Goal: Information Seeking & Learning: Find specific fact

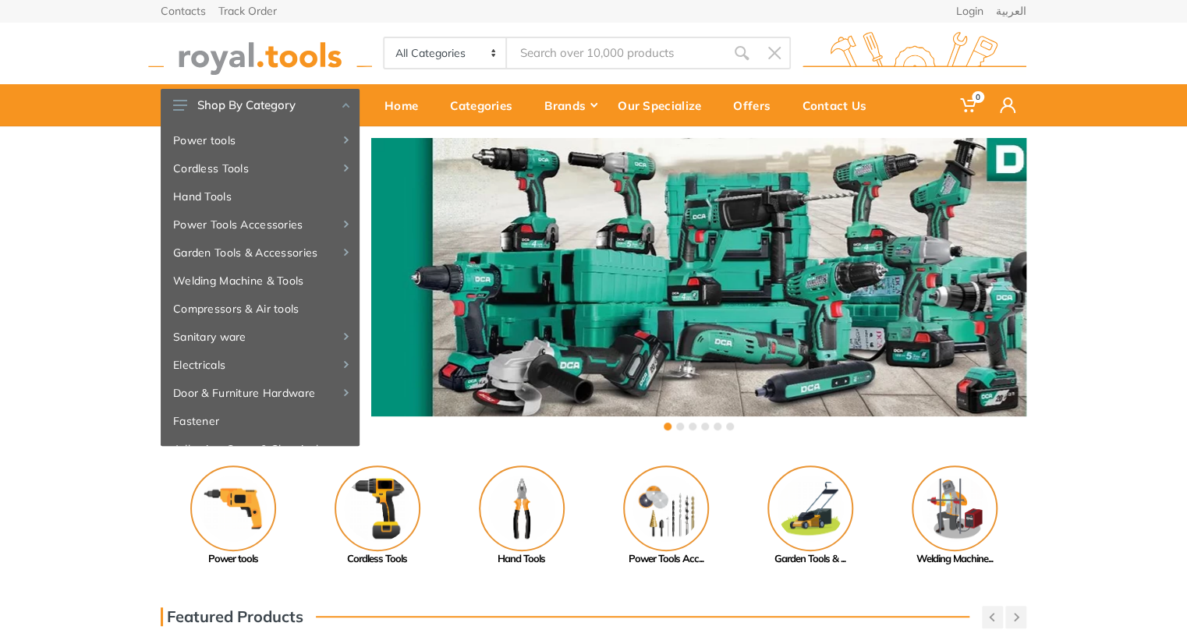
type input "w"
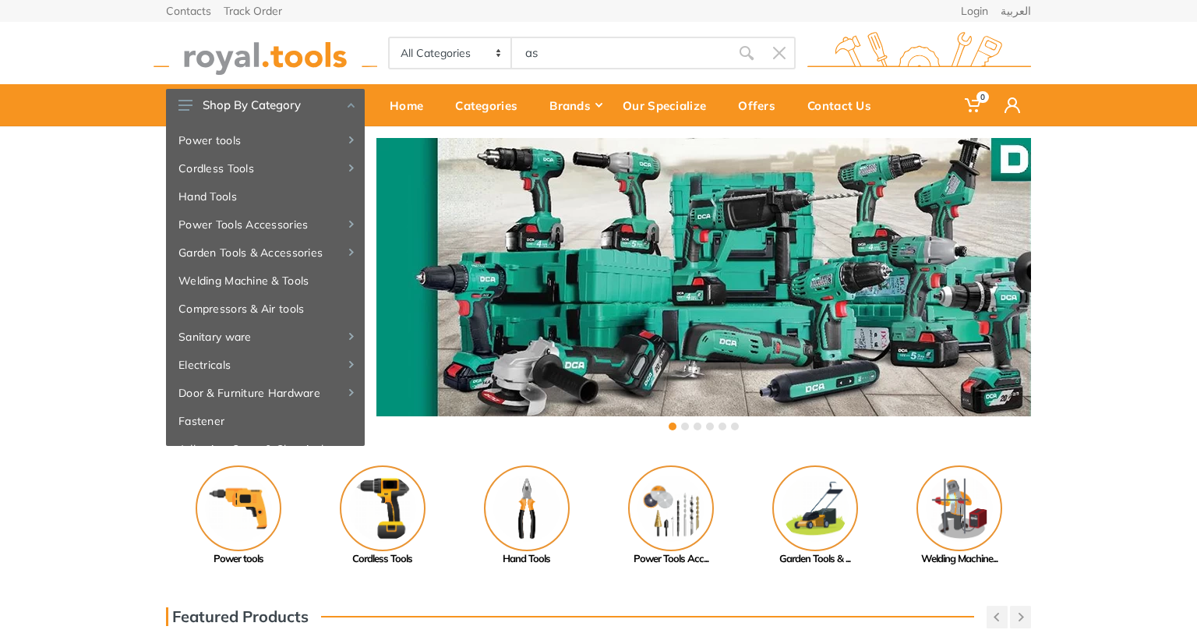
type input "a"
type input "wash"
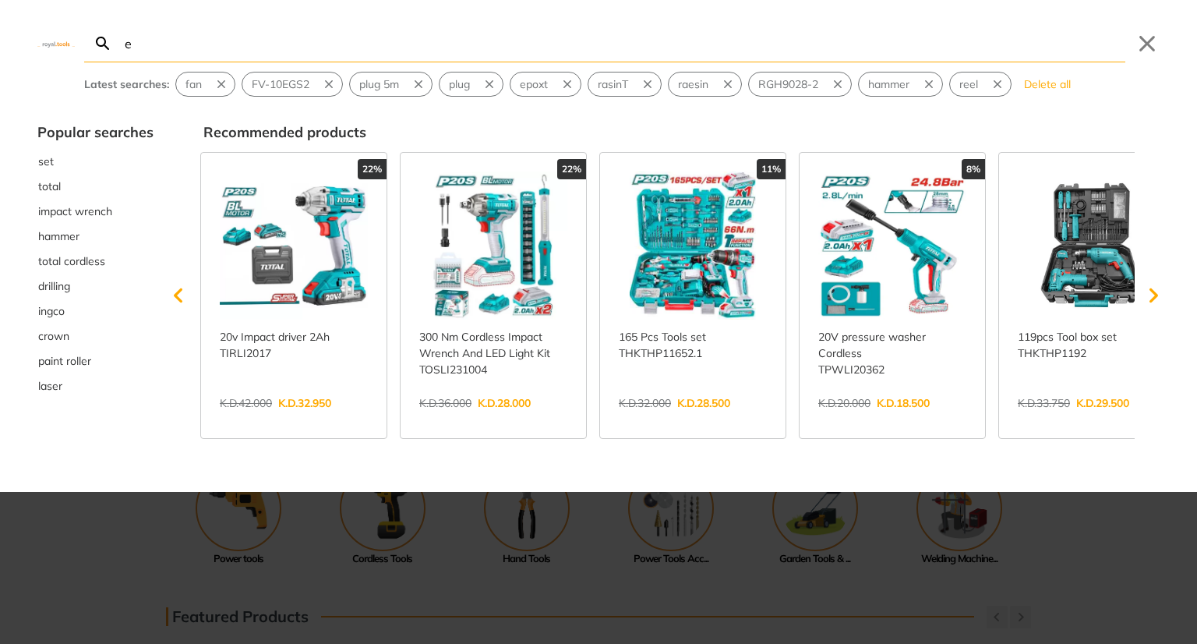
type input "e"
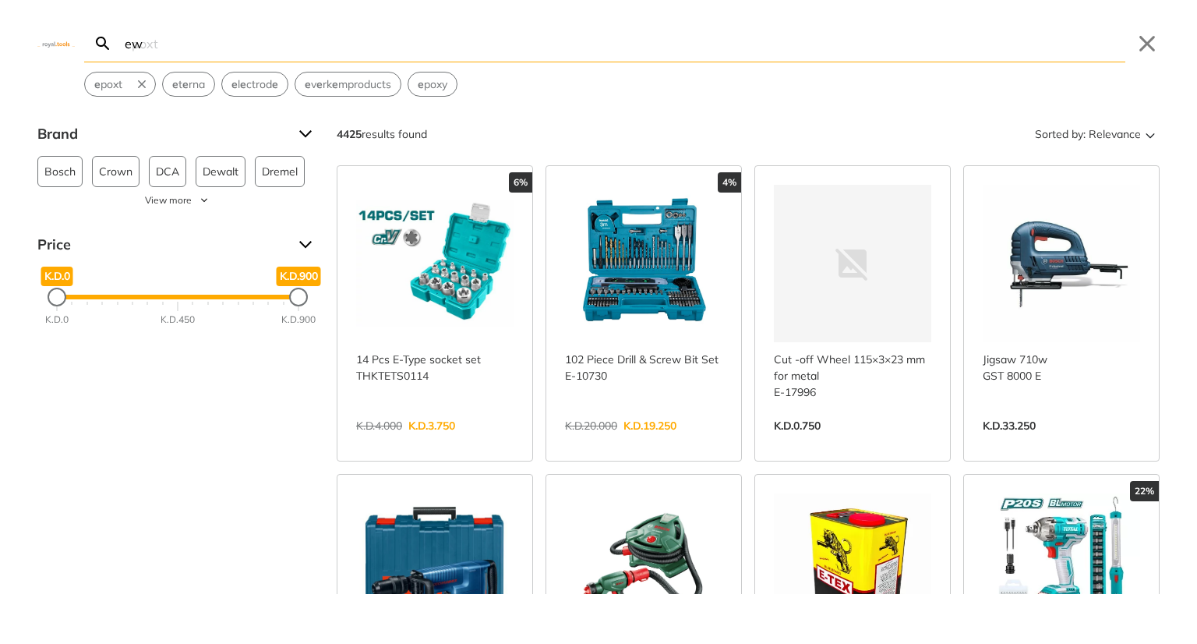
type input "e"
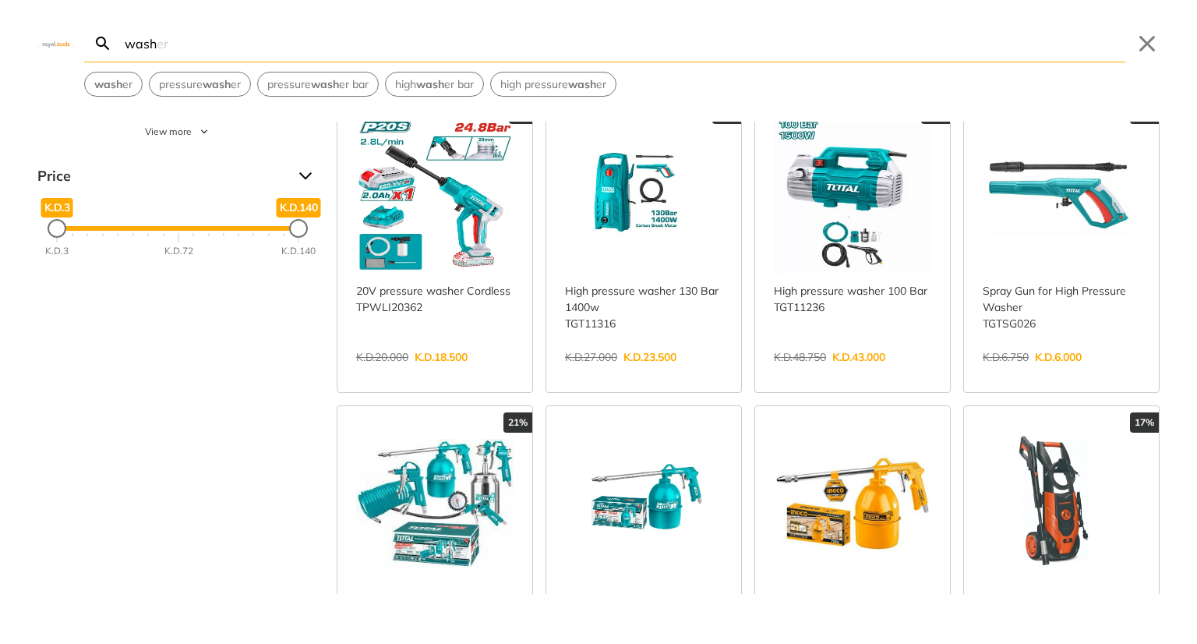
scroll to position [70, 0]
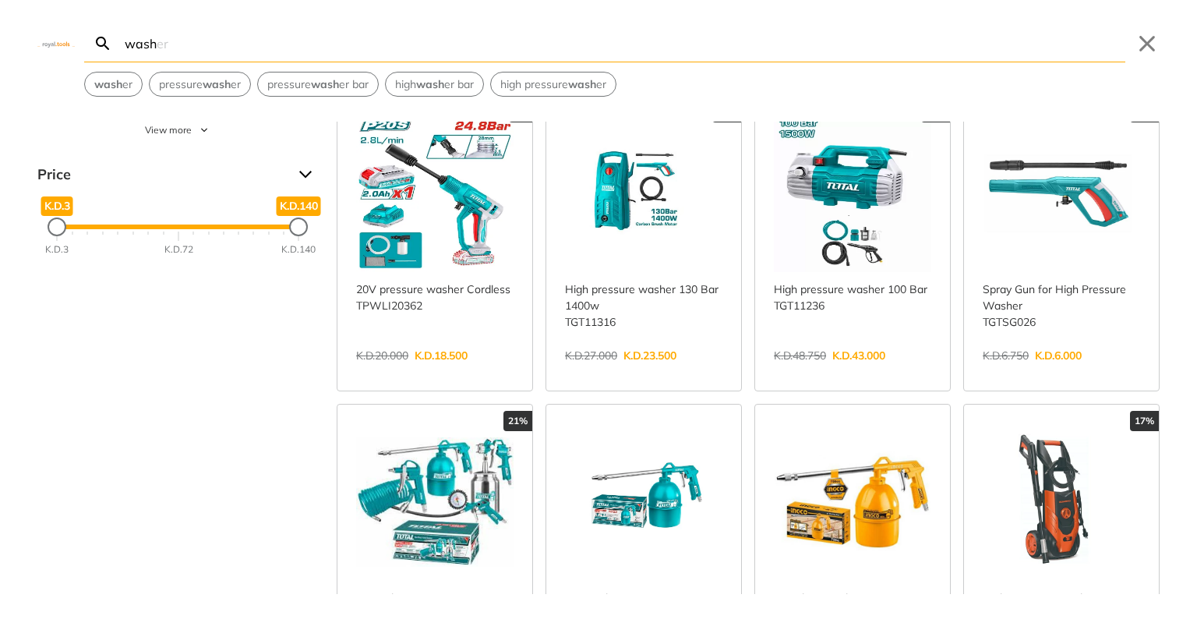
type input "wash"
click at [429, 372] on link "View more →" at bounding box center [434, 372] width 157 height 0
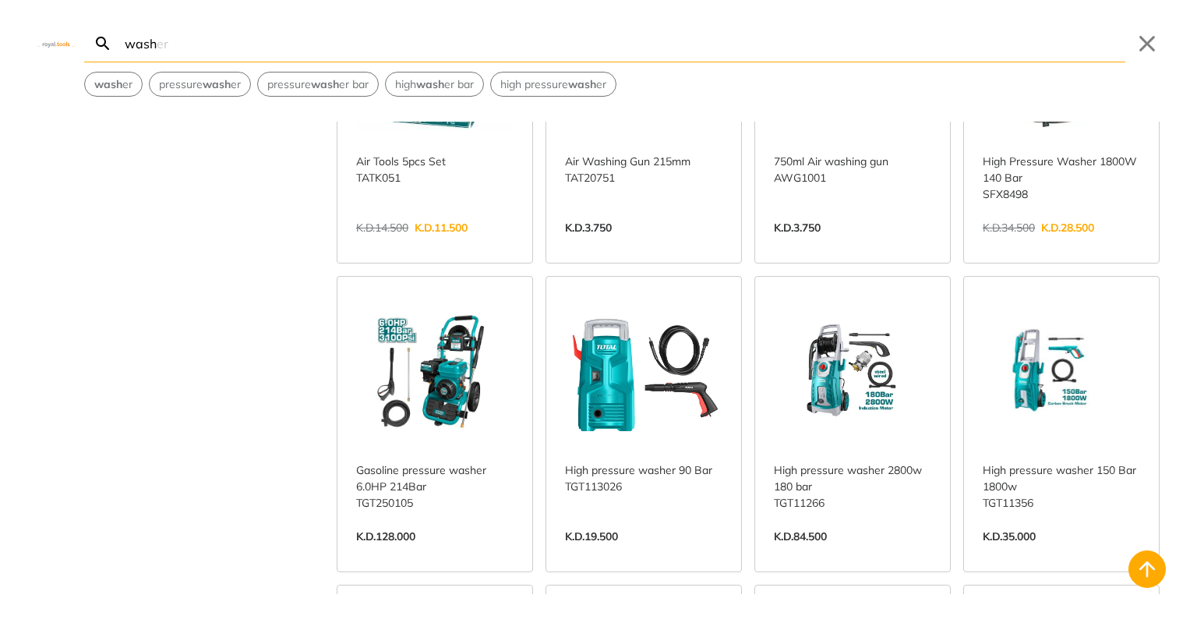
scroll to position [134, 0]
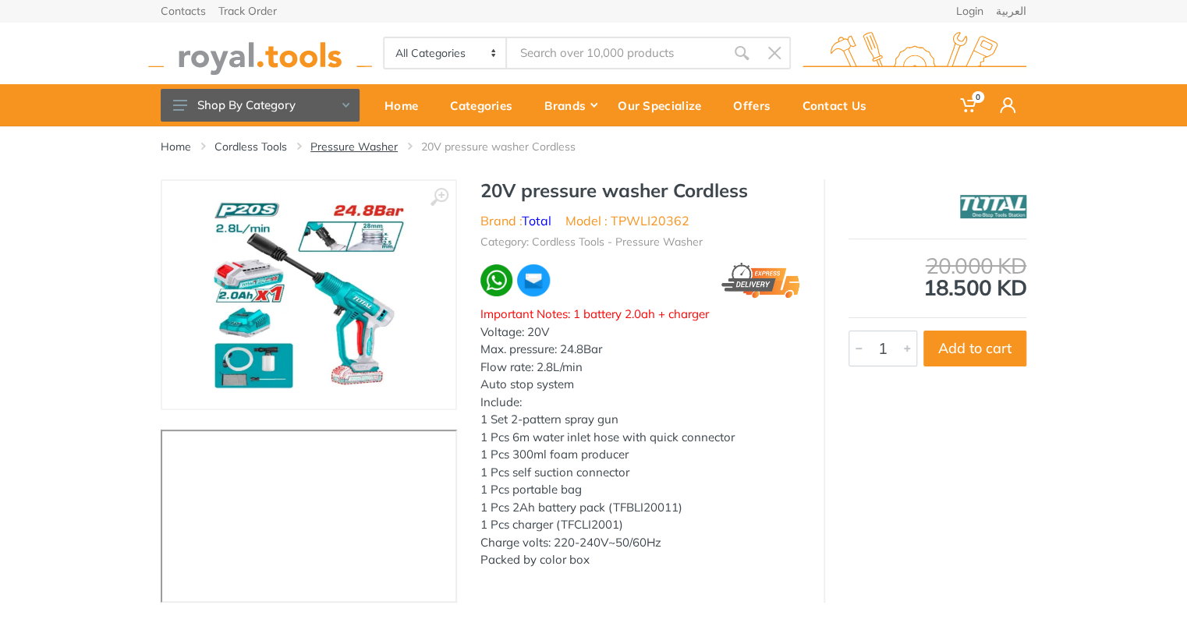
click at [376, 147] on link "Pressure Washer" at bounding box center [353, 147] width 87 height 16
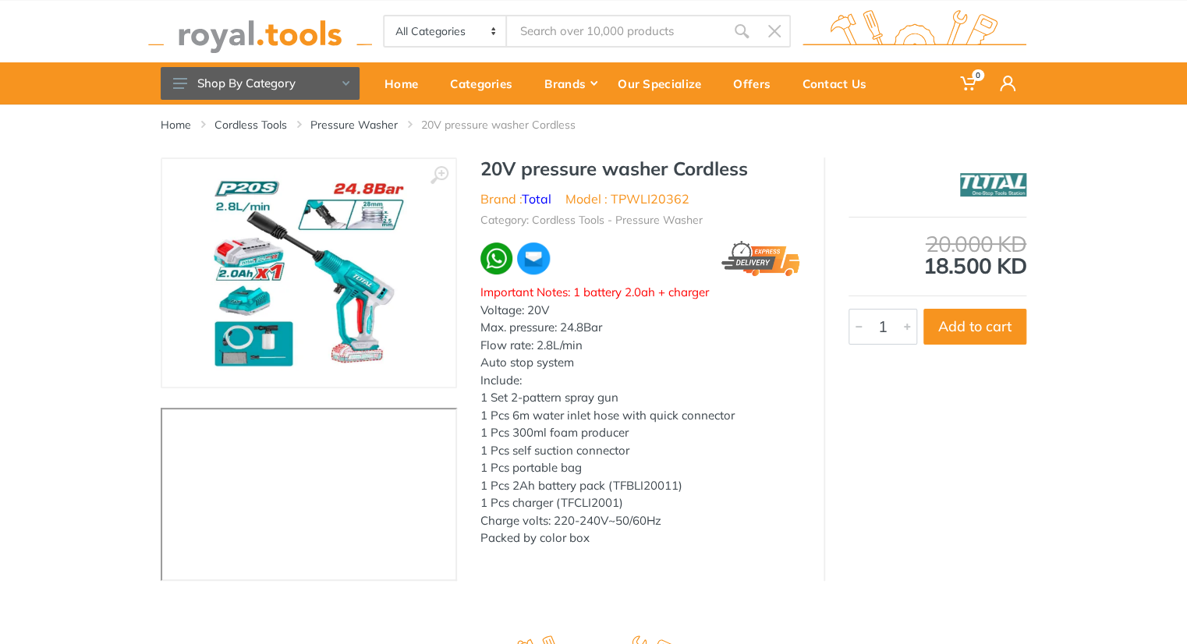
scroll to position [27, 0]
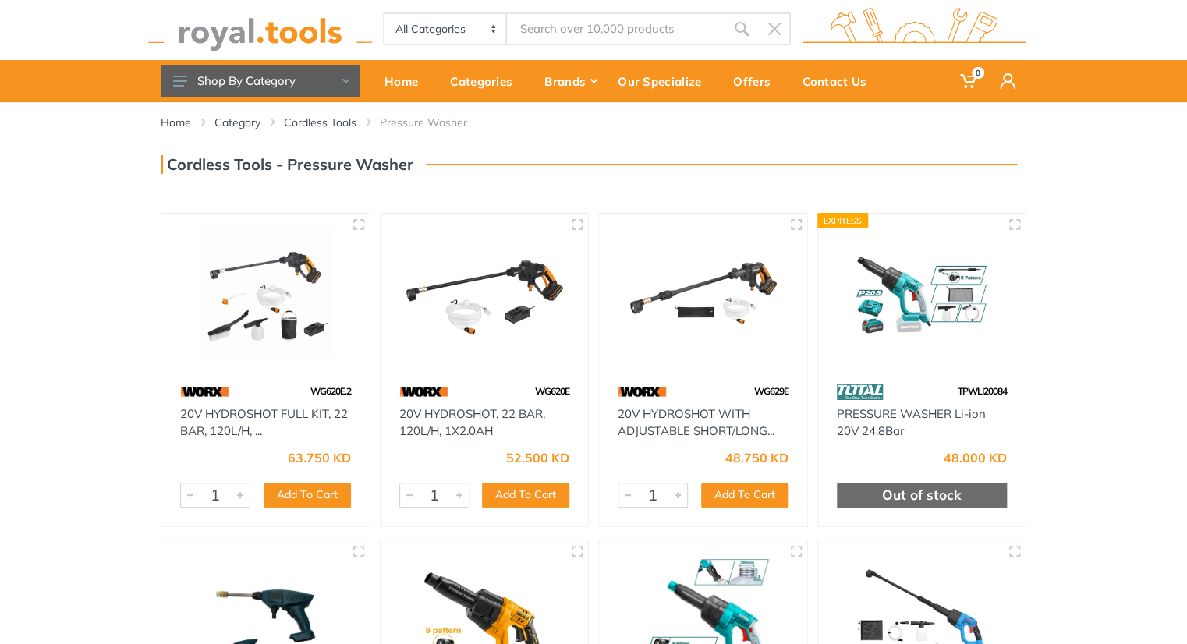
scroll to position [25, 0]
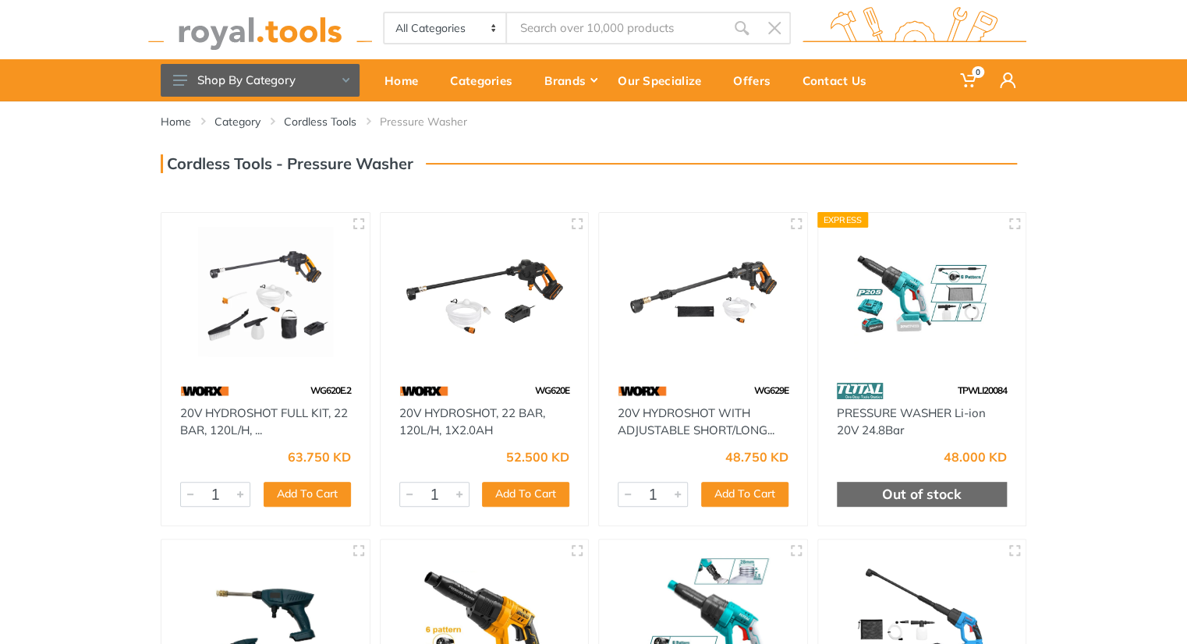
click at [747, 334] on img at bounding box center [703, 294] width 180 height 135
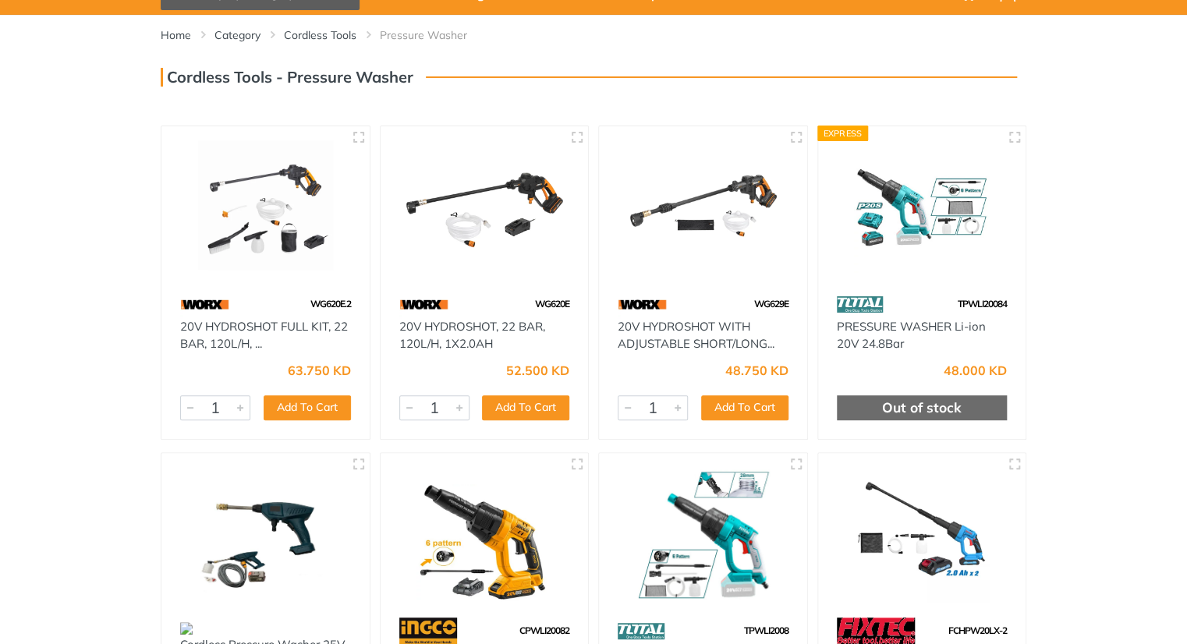
scroll to position [112, 0]
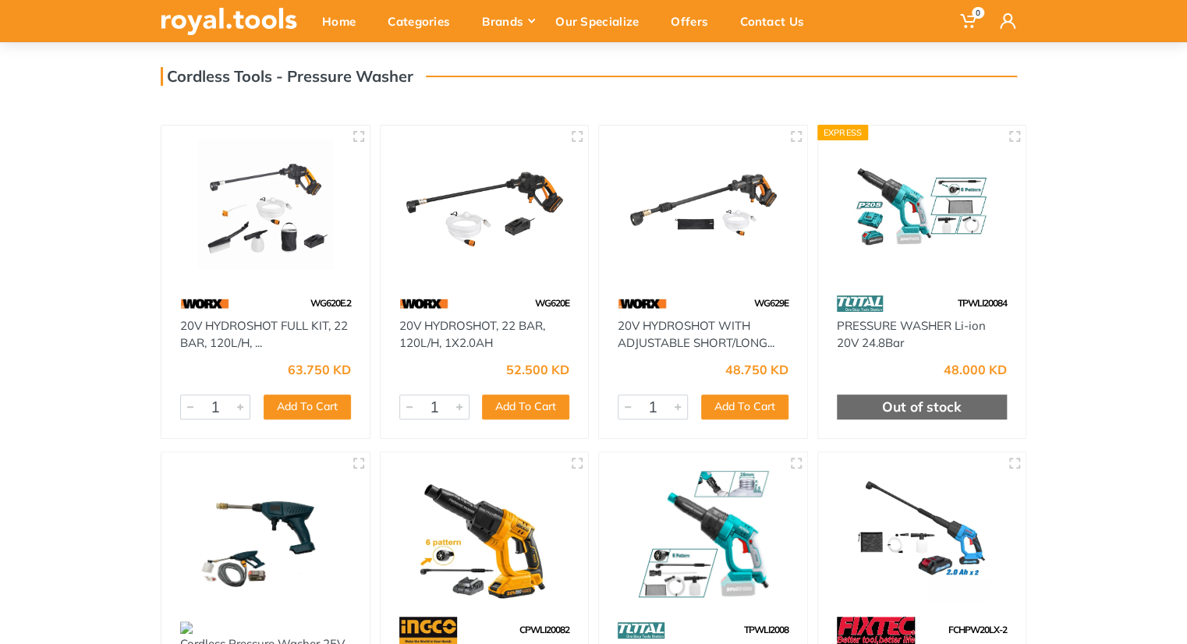
click at [508, 227] on img at bounding box center [484, 207] width 180 height 135
click at [316, 216] on img at bounding box center [265, 207] width 180 height 135
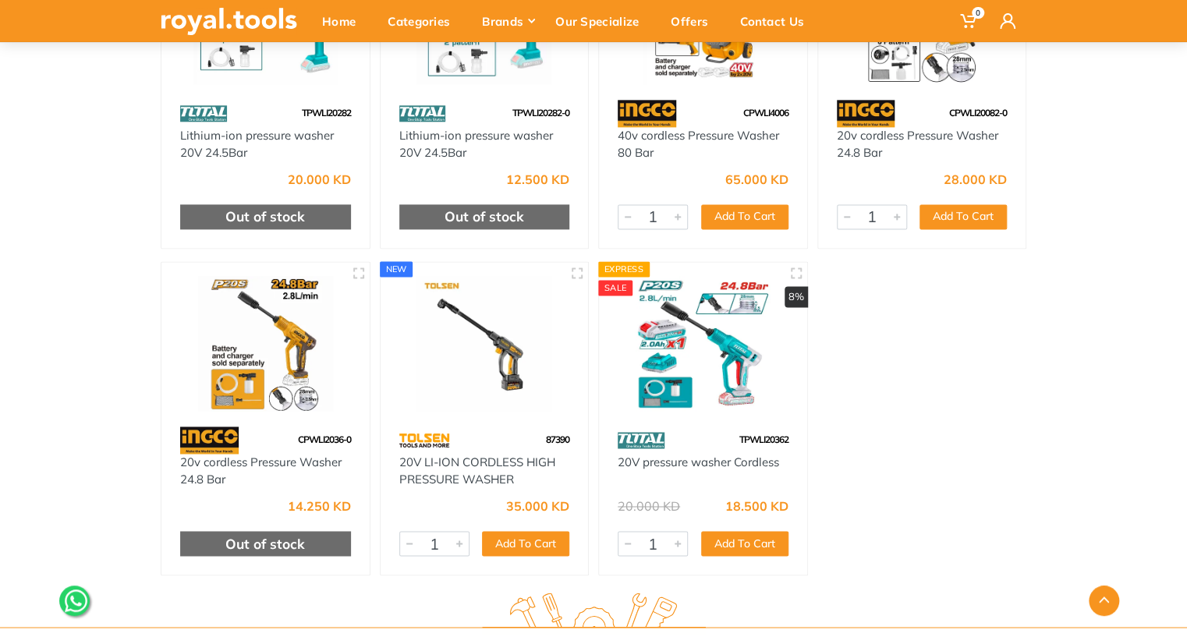
scroll to position [957, 0]
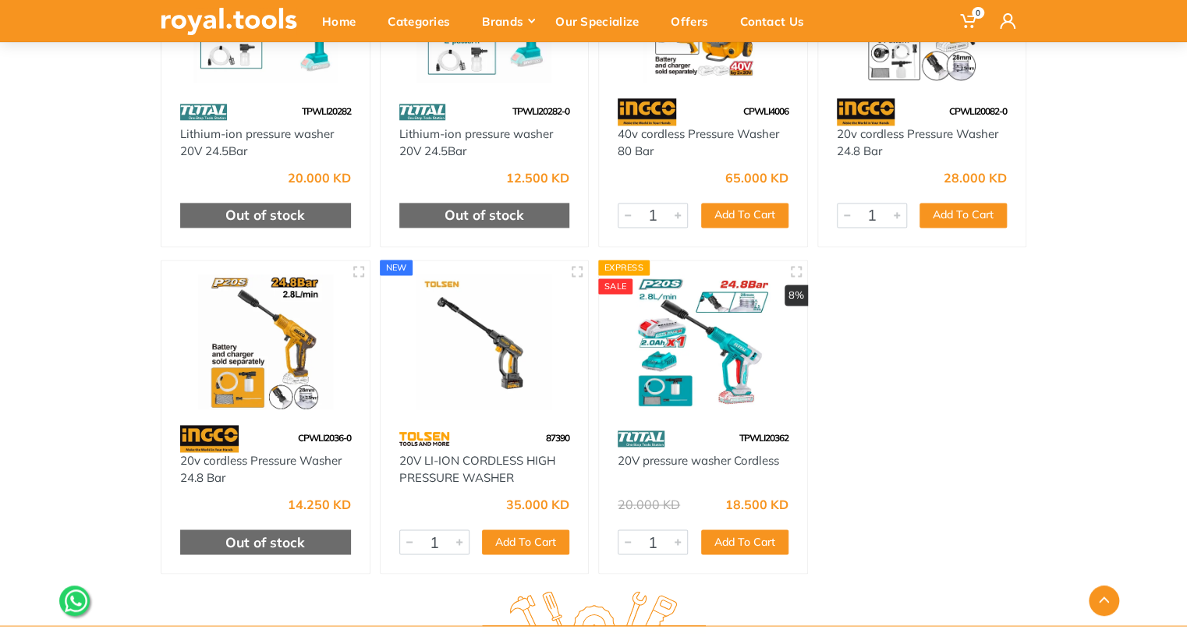
click at [511, 334] on img at bounding box center [484, 341] width 180 height 135
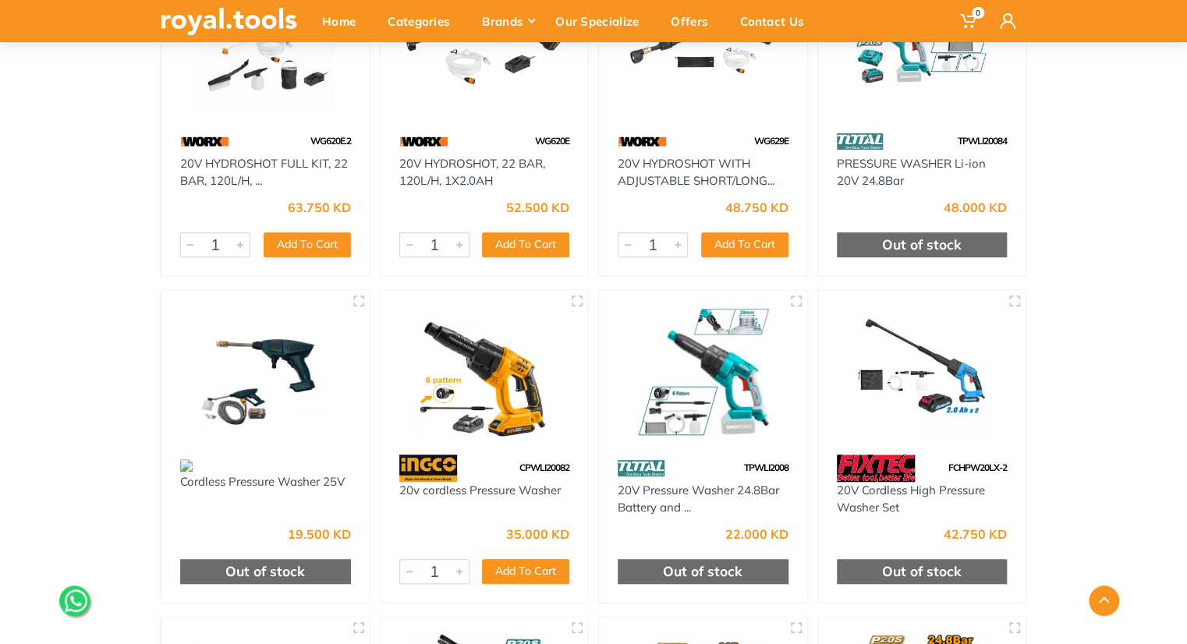
scroll to position [0, 0]
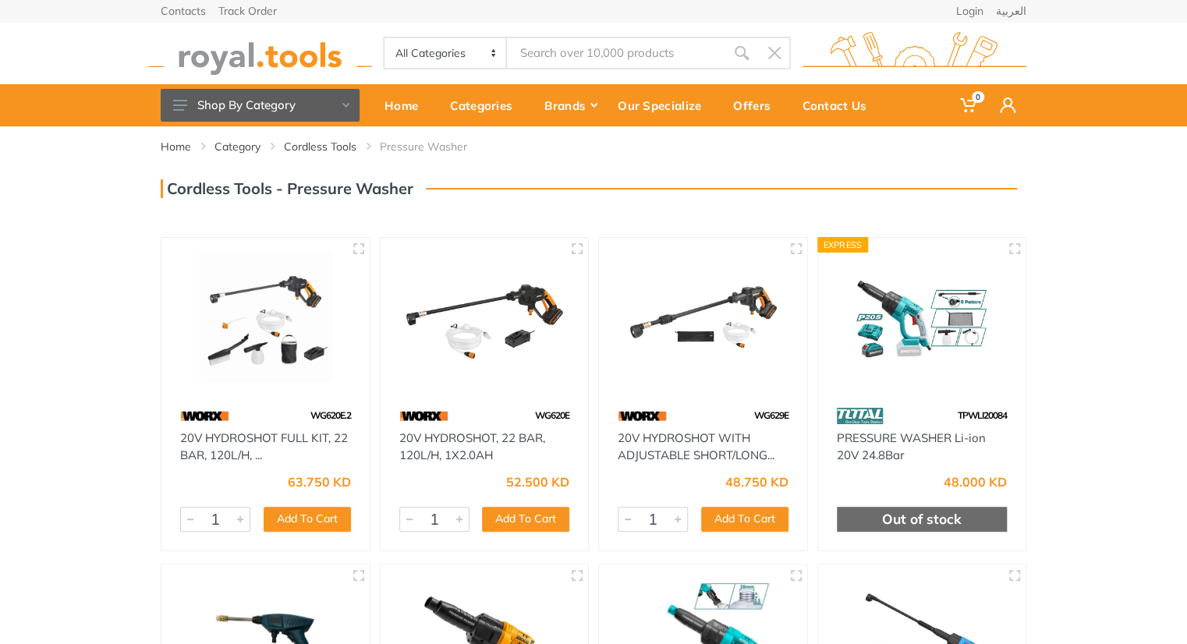
click at [923, 304] on img at bounding box center [922, 319] width 180 height 135
click at [971, 413] on span "TPWLI20084" at bounding box center [981, 415] width 49 height 12
copy span "TPWLI20084"
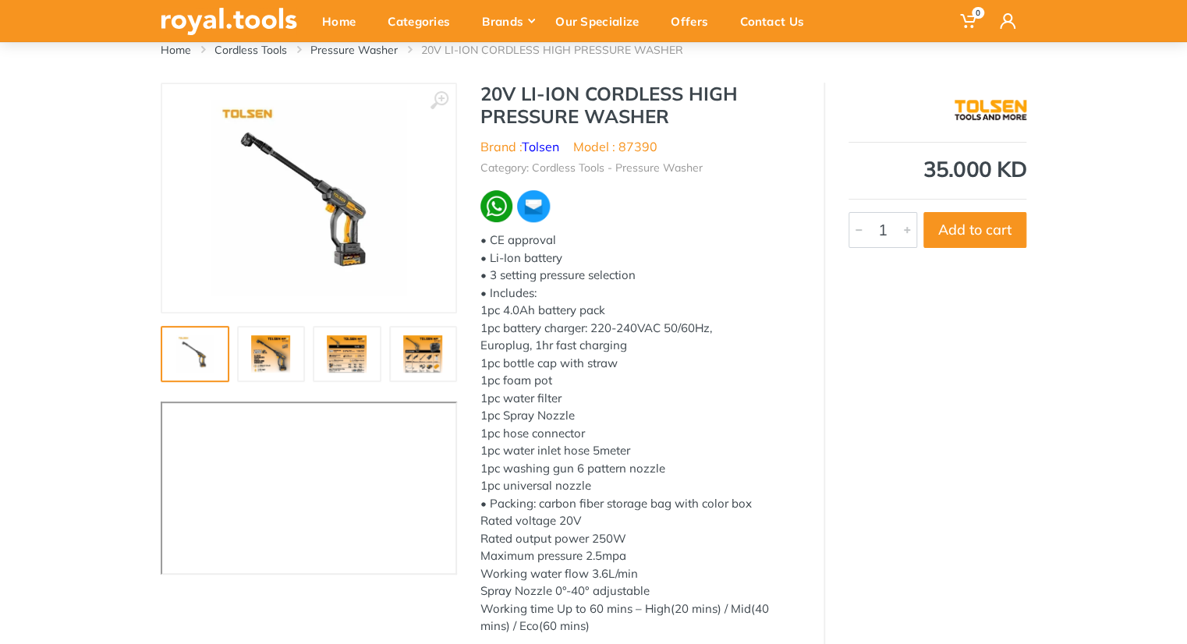
scroll to position [93, 0]
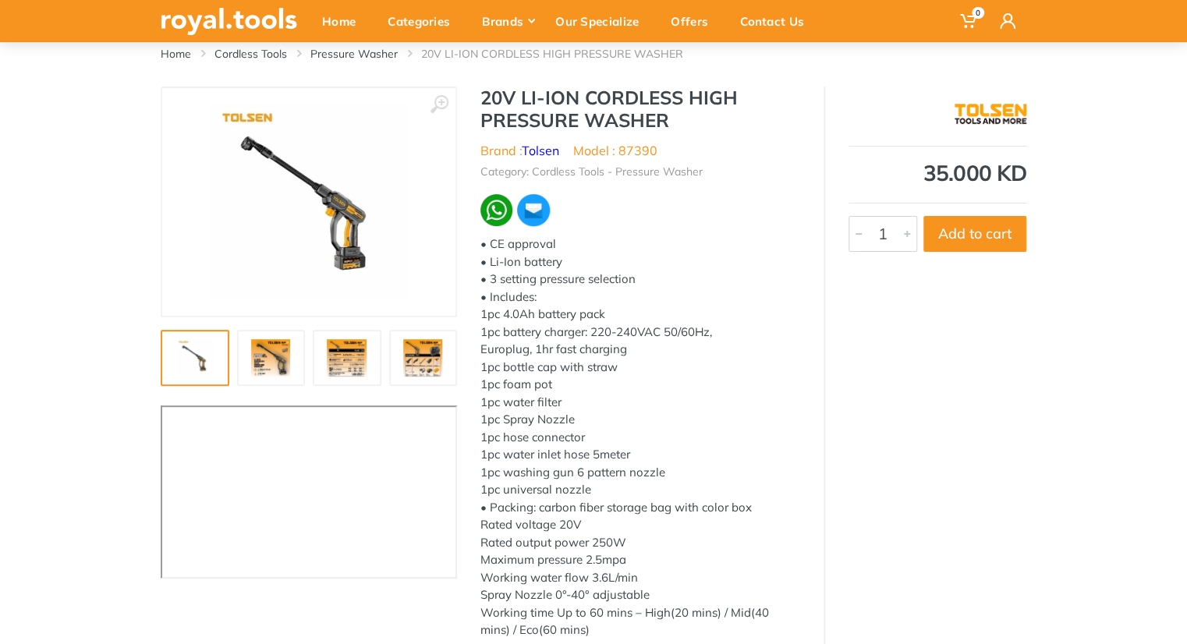
click at [311, 353] on div at bounding box center [351, 358] width 380 height 56
click at [344, 356] on img at bounding box center [347, 357] width 50 height 37
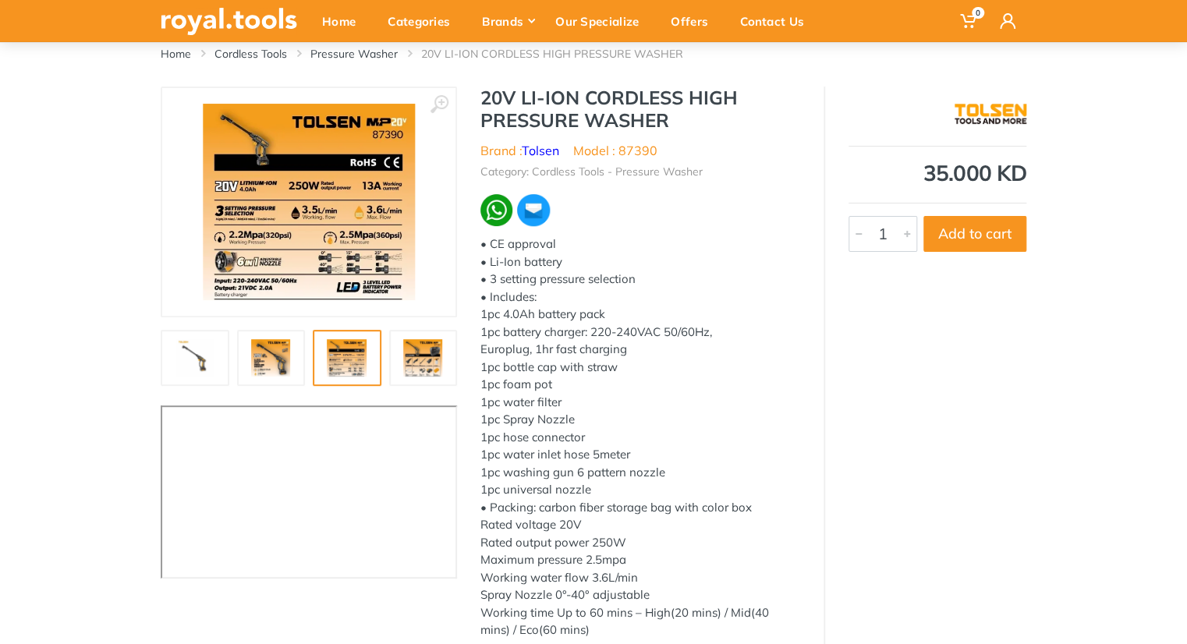
click at [412, 355] on img at bounding box center [423, 357] width 50 height 37
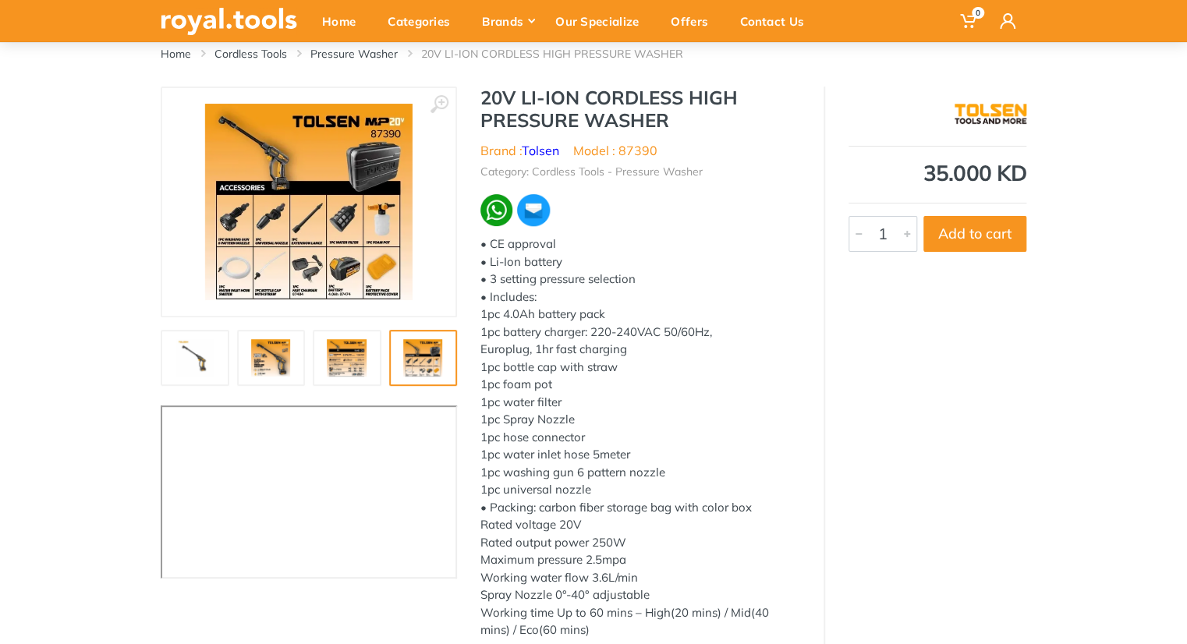
click at [352, 352] on img at bounding box center [347, 357] width 50 height 37
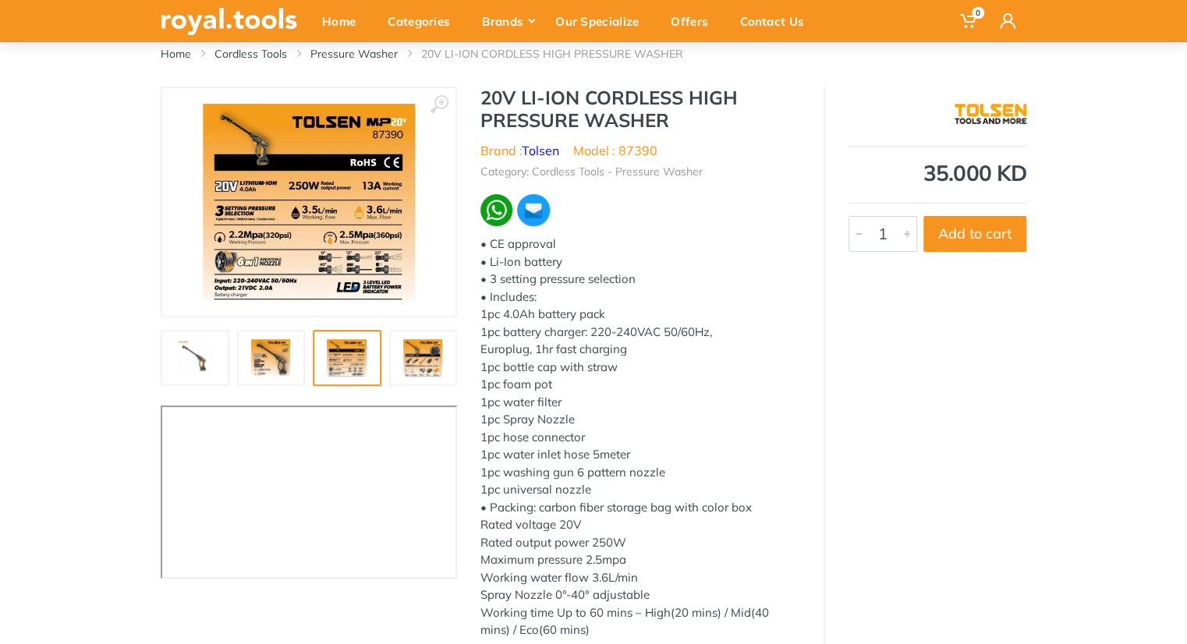
click at [319, 253] on img at bounding box center [309, 202] width 212 height 196
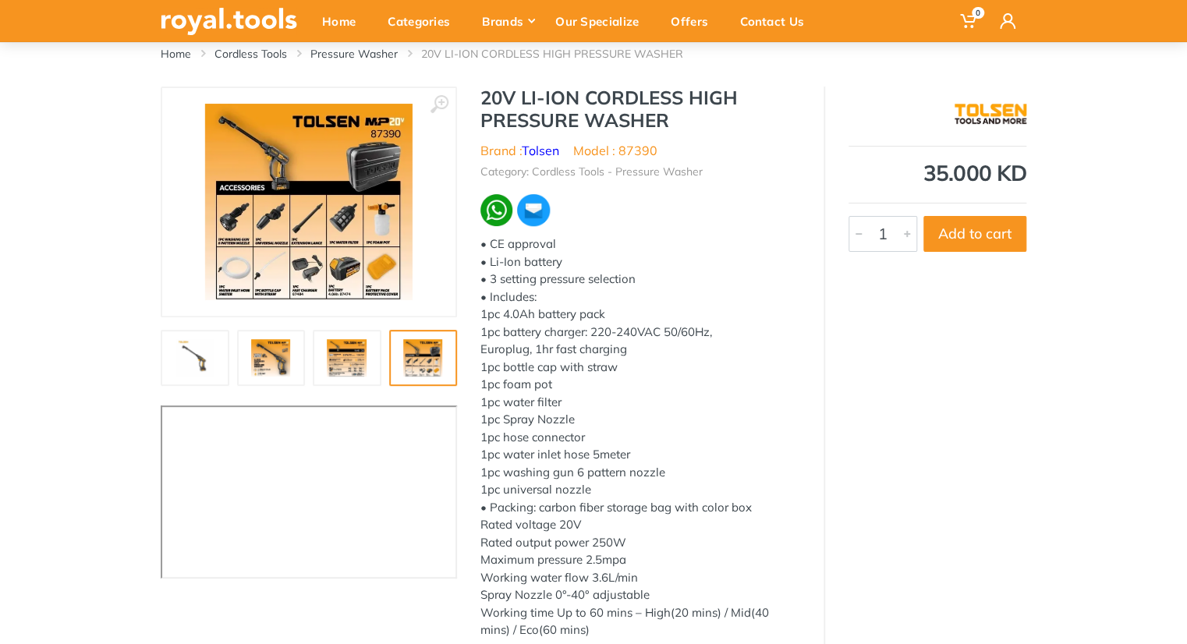
scroll to position [80, 0]
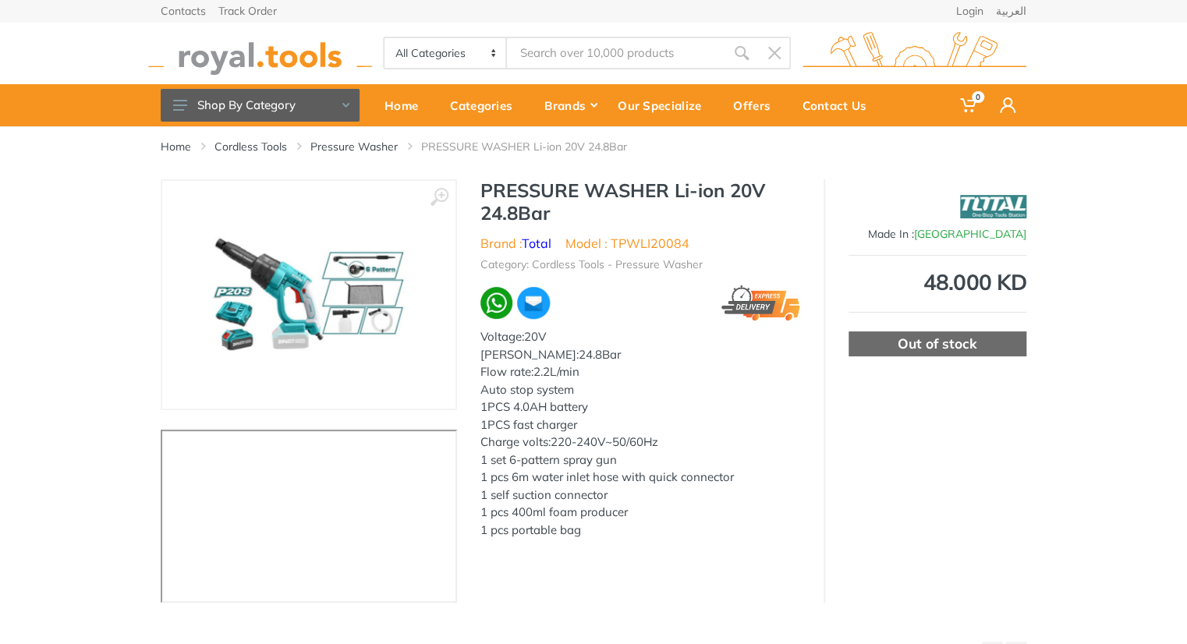
click at [623, 246] on li "Model : TPWLI20084" at bounding box center [627, 243] width 124 height 19
copy li "TPWLI20084"
click at [925, 259] on div "Made In : [GEOGRAPHIC_DATA] 48.000 KD Out of stock" at bounding box center [924, 390] width 203 height 423
